Goal: Find contact information

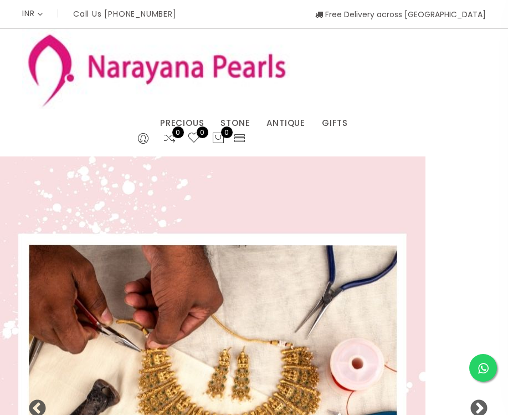
select select "INR"
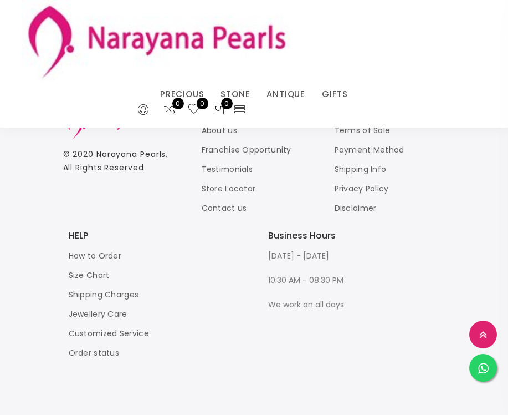
scroll to position [2829, 0]
click at [239, 312] on li "Jewellery Care" at bounding box center [157, 313] width 177 height 13
click at [228, 209] on link "Contact us" at bounding box center [224, 207] width 45 height 11
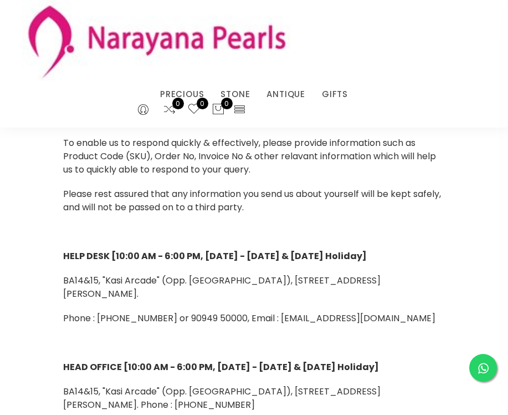
scroll to position [277, 0]
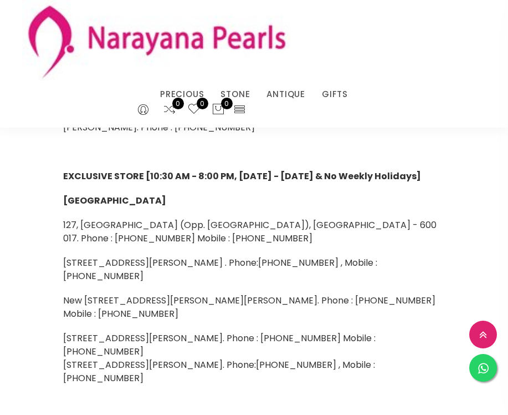
click at [239, 323] on div "To enable us to respond quickly & effectively, please provide information such …" at bounding box center [254, 262] width 399 height 807
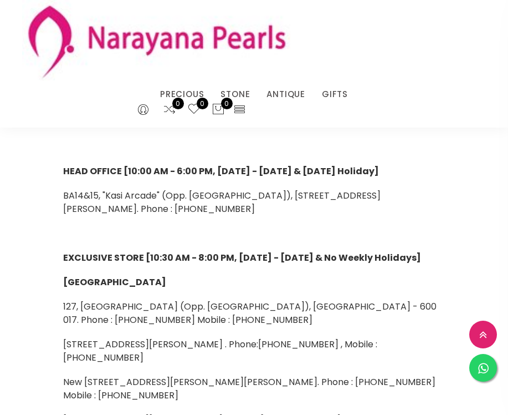
scroll to position [222, 0]
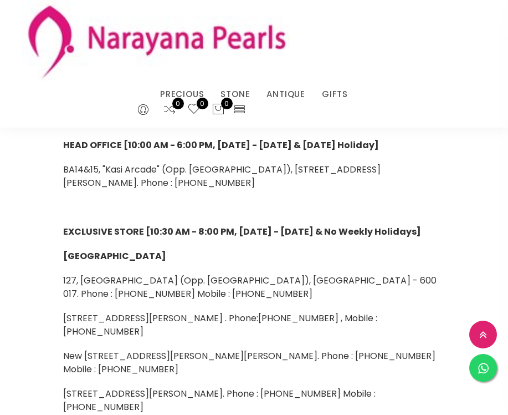
click at [335, 323] on span "[STREET_ADDRESS][PERSON_NAME] . Phone:[PHONE_NUMBER] , Mobile : [PHONE_NUMBER]" at bounding box center [220, 325] width 314 height 26
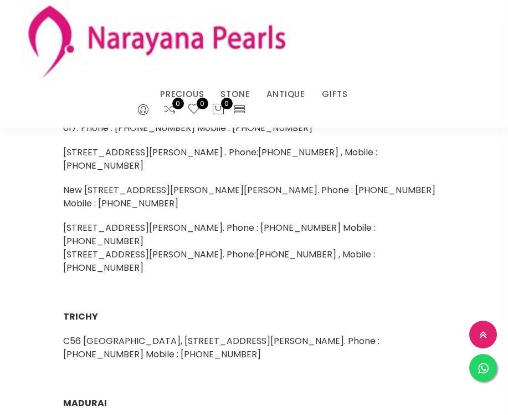
scroll to position [388, 0]
click at [275, 381] on p at bounding box center [254, 377] width 382 height 13
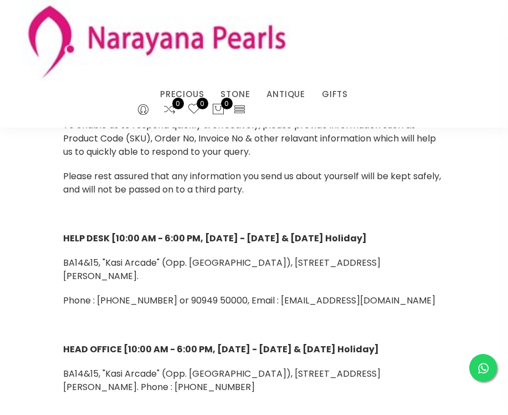
scroll to position [0, 0]
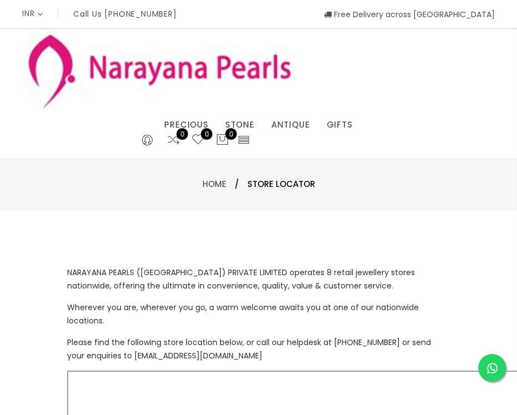
select select "INR"
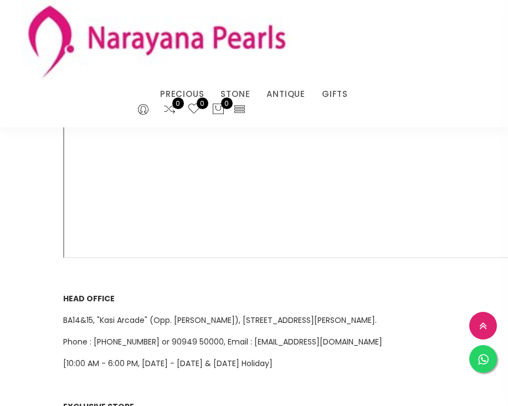
scroll to position [222, 0]
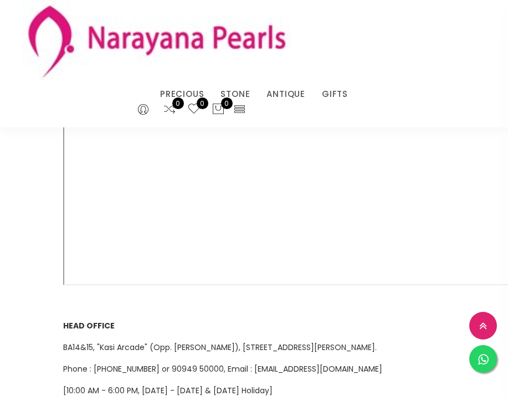
click at [317, 365] on span "Phone : [PHONE_NUMBER] or 90949 50000, Email : [EMAIL_ADDRESS][DOMAIN_NAME]" at bounding box center [222, 369] width 319 height 11
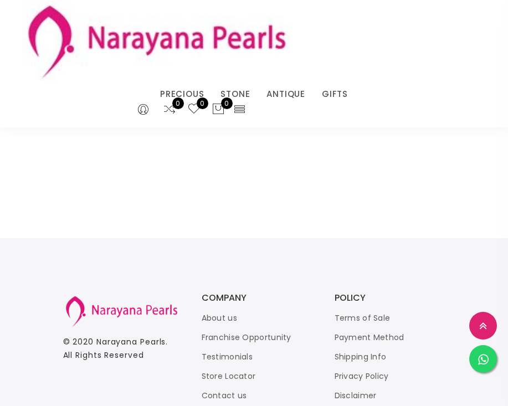
scroll to position [970, 0]
